Goal: Task Accomplishment & Management: Complete application form

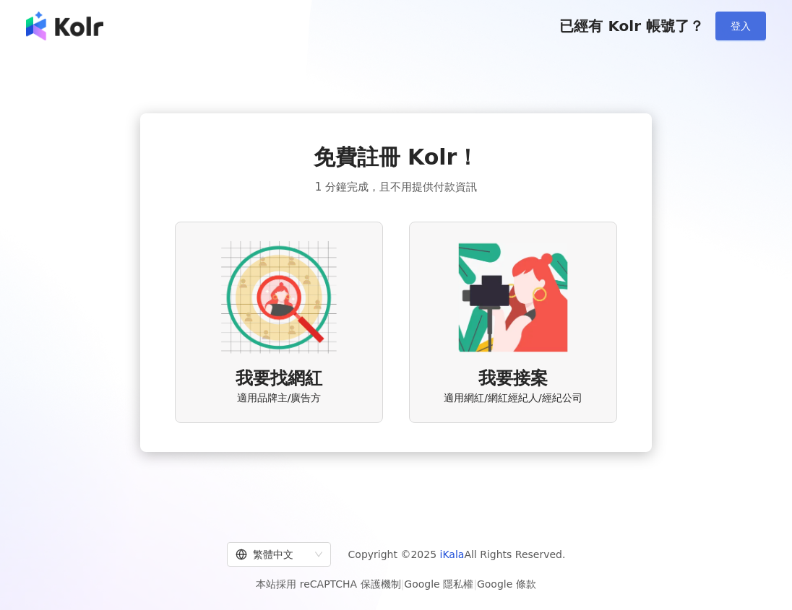
click at [727, 28] on button "登入" at bounding box center [740, 26] width 51 height 29
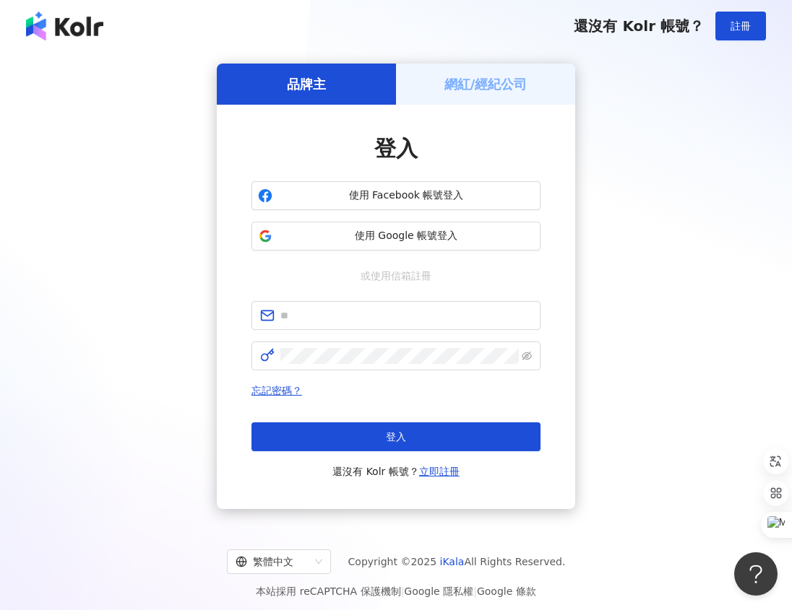
click at [664, 281] on div "品牌主 網紅/經紀公司 登入 使用 Facebook 帳號登入 使用 Google 帳號登入 或使用信箱註冊 忘記密碼？ 登入 還沒有 Kolr 帳號？ 立即…" at bounding box center [395, 287] width 757 height 446
click at [398, 237] on span "使用 Google 帳號登入" at bounding box center [406, 236] width 256 height 14
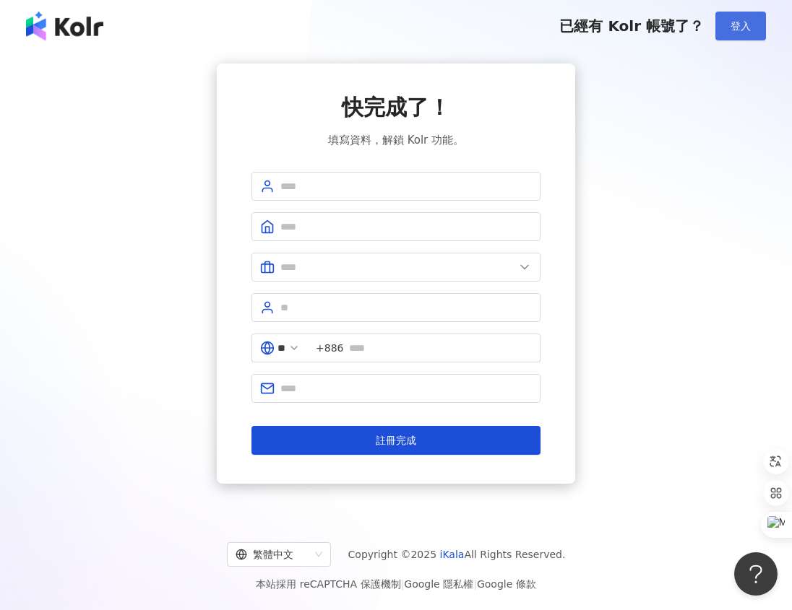
click at [735, 17] on button "登入" at bounding box center [740, 26] width 51 height 29
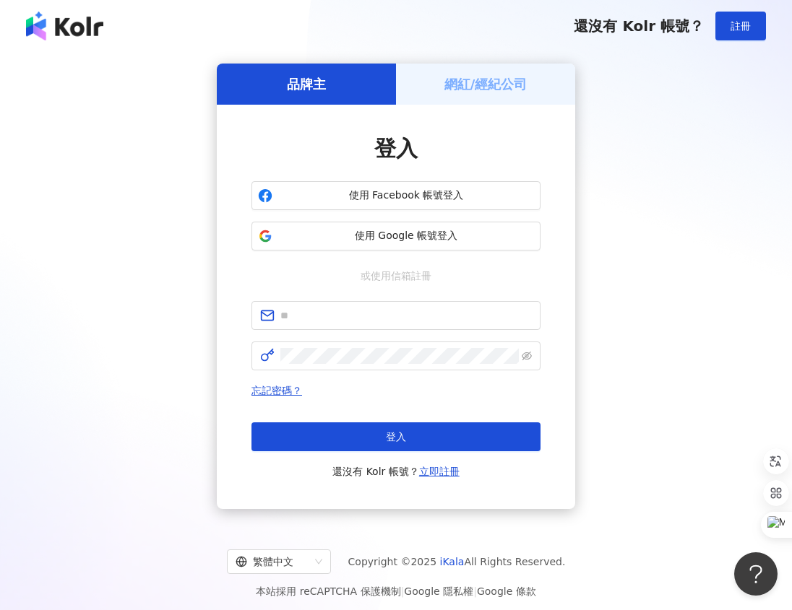
click at [426, 81] on div "網紅/經紀公司" at bounding box center [485, 84] width 179 height 41
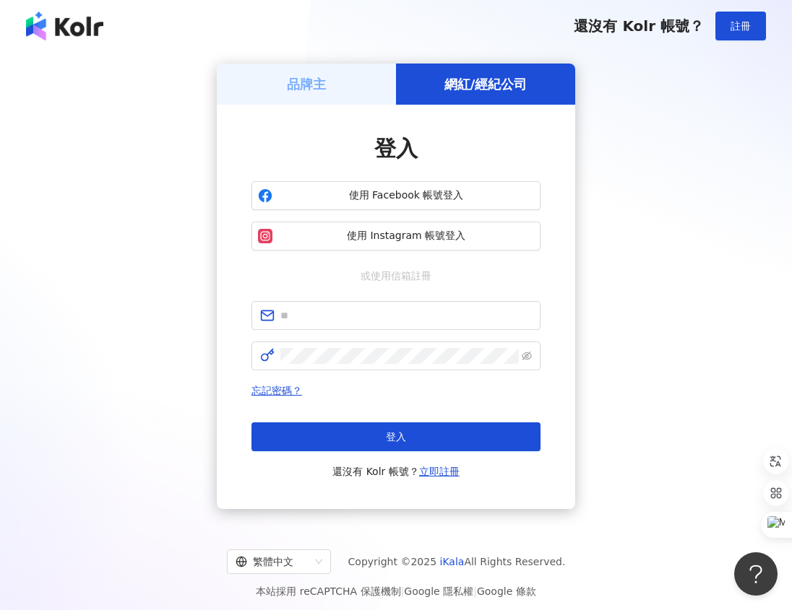
click at [342, 81] on div "品牌主" at bounding box center [306, 84] width 179 height 41
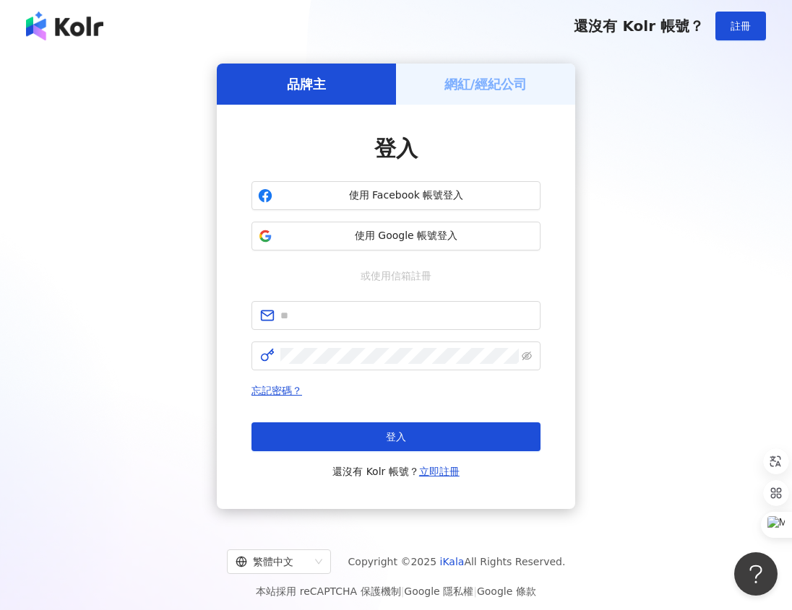
click at [529, 97] on div "網紅/經紀公司" at bounding box center [485, 84] width 179 height 41
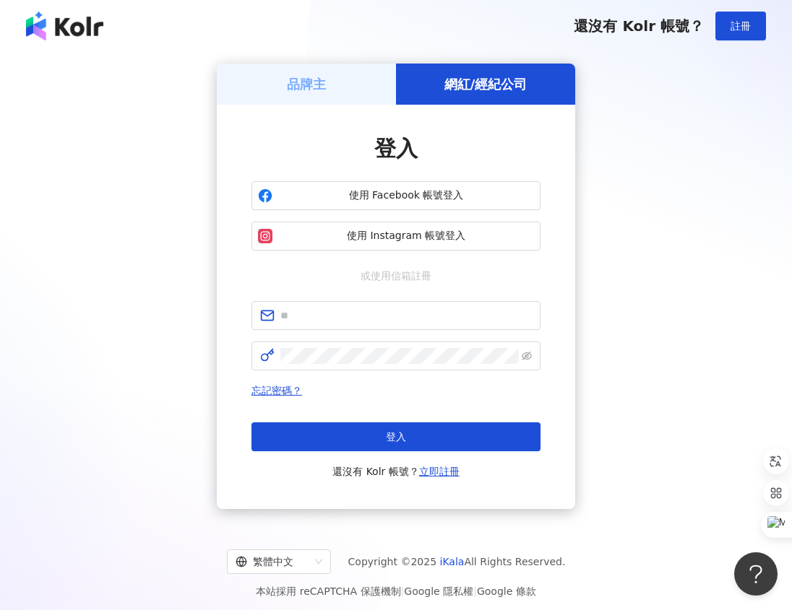
drag, startPoint x: 308, startPoint y: 81, endPoint x: 330, endPoint y: 80, distance: 22.4
click at [306, 81] on h5 "品牌主" at bounding box center [306, 84] width 39 height 18
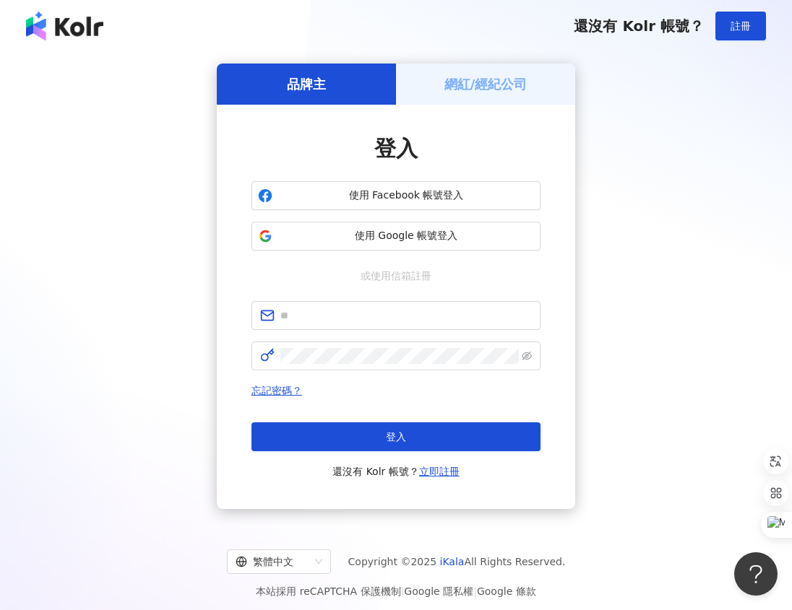
click at [676, 107] on div "品牌主 網紅/經紀公司 登入 使用 Facebook 帳號登入 使用 Google 帳號登入 或使用信箱註冊 忘記密碼？ 登入 還沒有 Kolr 帳號？ 立即…" at bounding box center [395, 287] width 757 height 446
click at [675, 30] on span "還沒有 Kolr 帳號？" at bounding box center [639, 25] width 130 height 17
click at [751, 24] on button "註冊" at bounding box center [740, 26] width 51 height 29
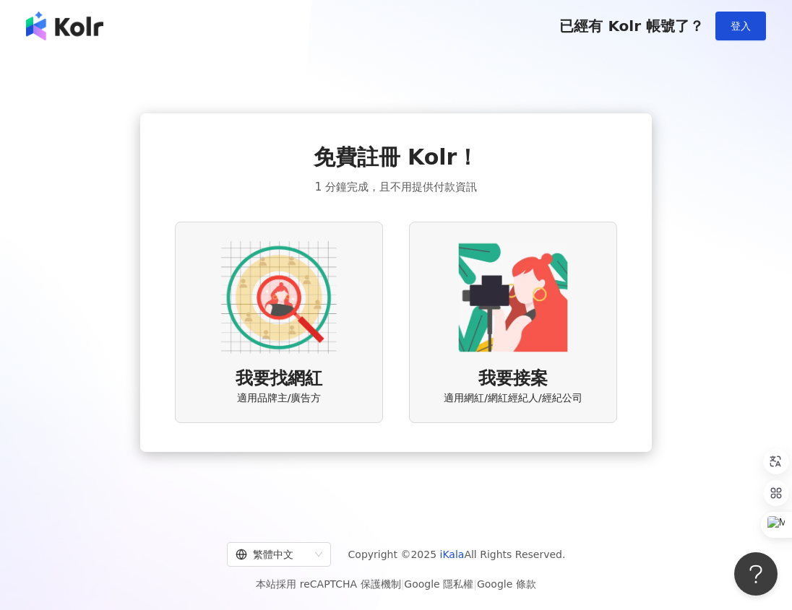
click at [51, 27] on img at bounding box center [64, 26] width 77 height 29
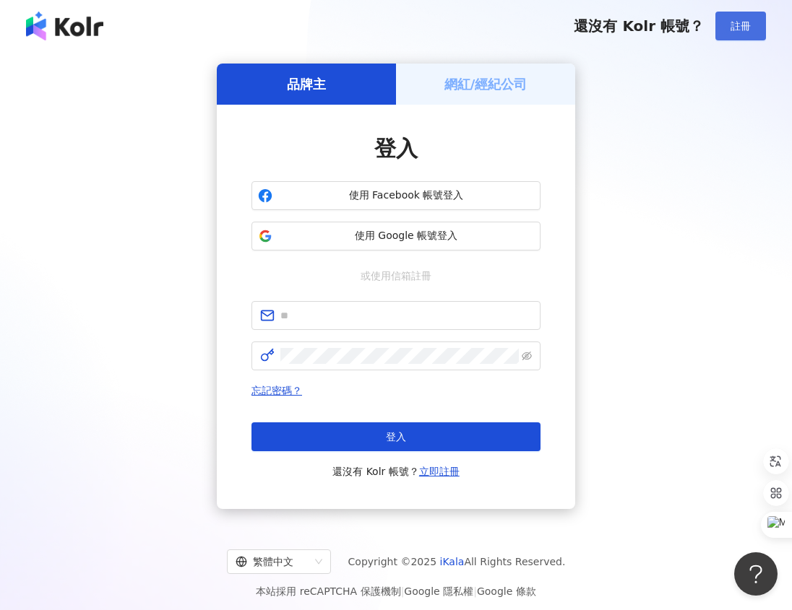
click at [752, 30] on button "註冊" at bounding box center [740, 26] width 51 height 29
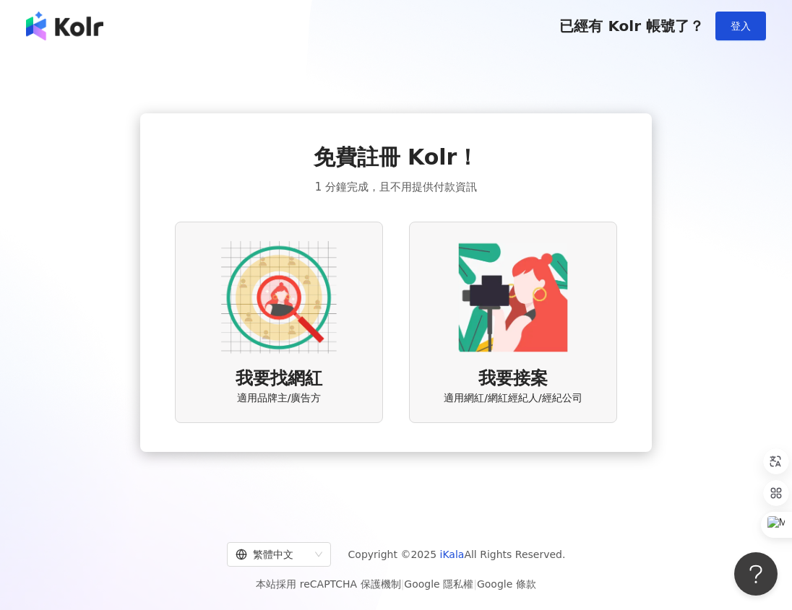
click at [87, 36] on img at bounding box center [64, 26] width 77 height 29
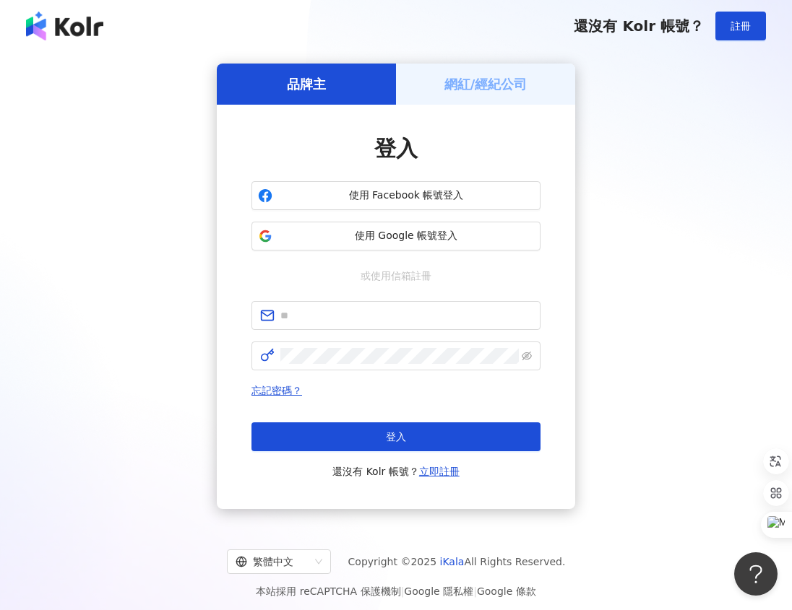
click at [85, 43] on div "還沒有 Kolr 帳號？ 註冊" at bounding box center [396, 26] width 792 height 52
click at [87, 27] on img at bounding box center [64, 26] width 77 height 29
